Goal: Task Accomplishment & Management: Manage account settings

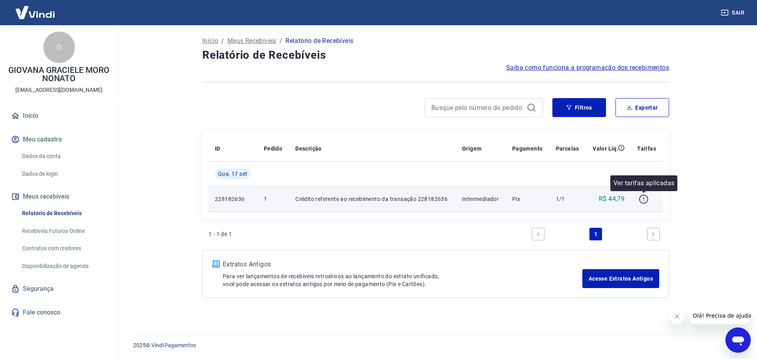
click at [646, 198] on icon "button" at bounding box center [643, 199] width 10 height 10
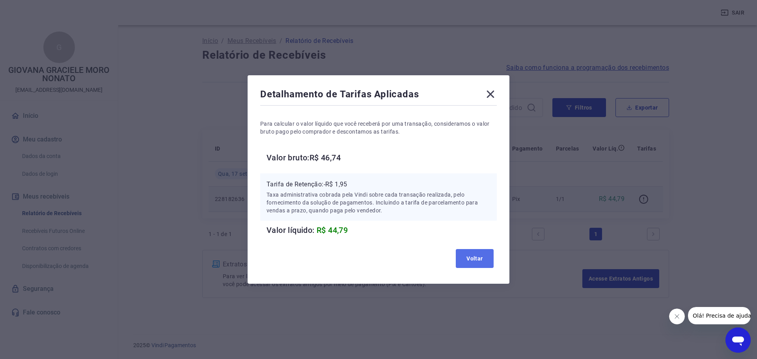
click at [483, 257] on button "Voltar" at bounding box center [475, 258] width 38 height 19
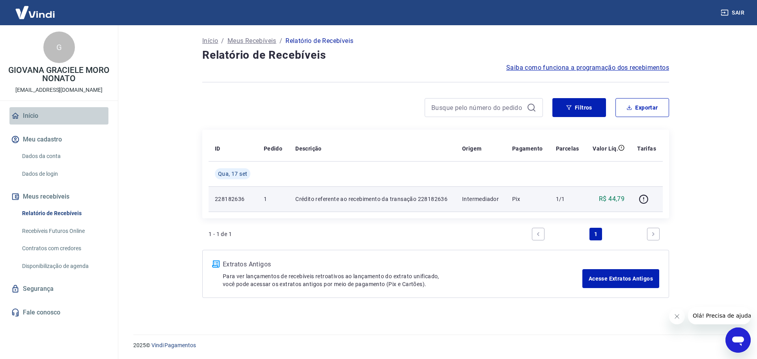
click at [42, 110] on link "Início" at bounding box center [58, 115] width 99 height 17
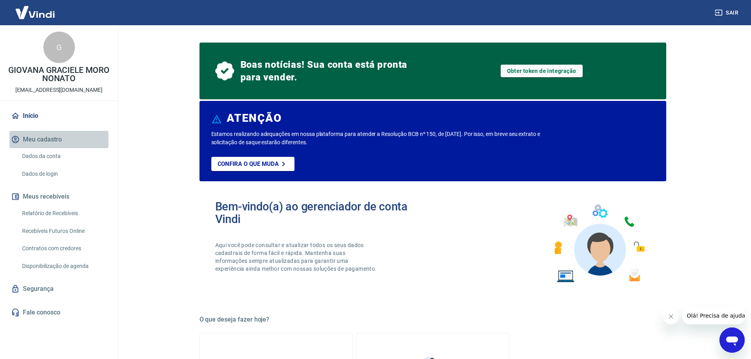
click at [54, 139] on button "Meu cadastro" at bounding box center [58, 139] width 99 height 17
click at [52, 137] on button "Meu cadastro" at bounding box center [58, 139] width 99 height 17
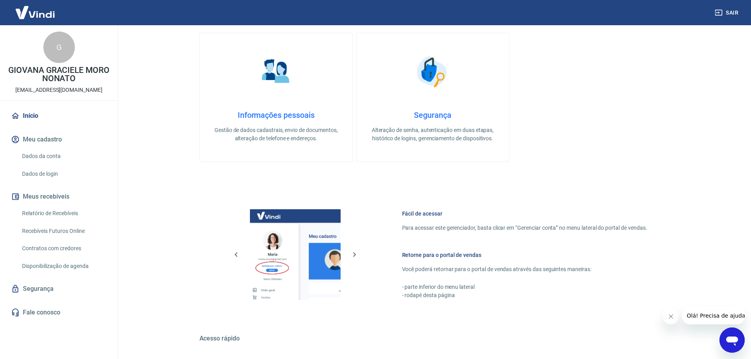
scroll to position [119, 0]
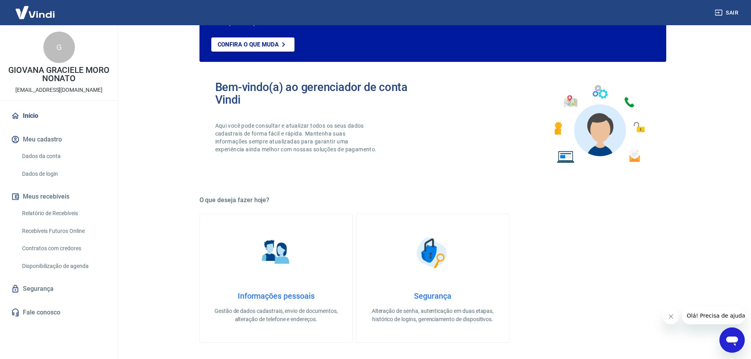
click at [41, 16] on img at bounding box center [34, 12] width 51 height 24
